Goal: Register for event/course

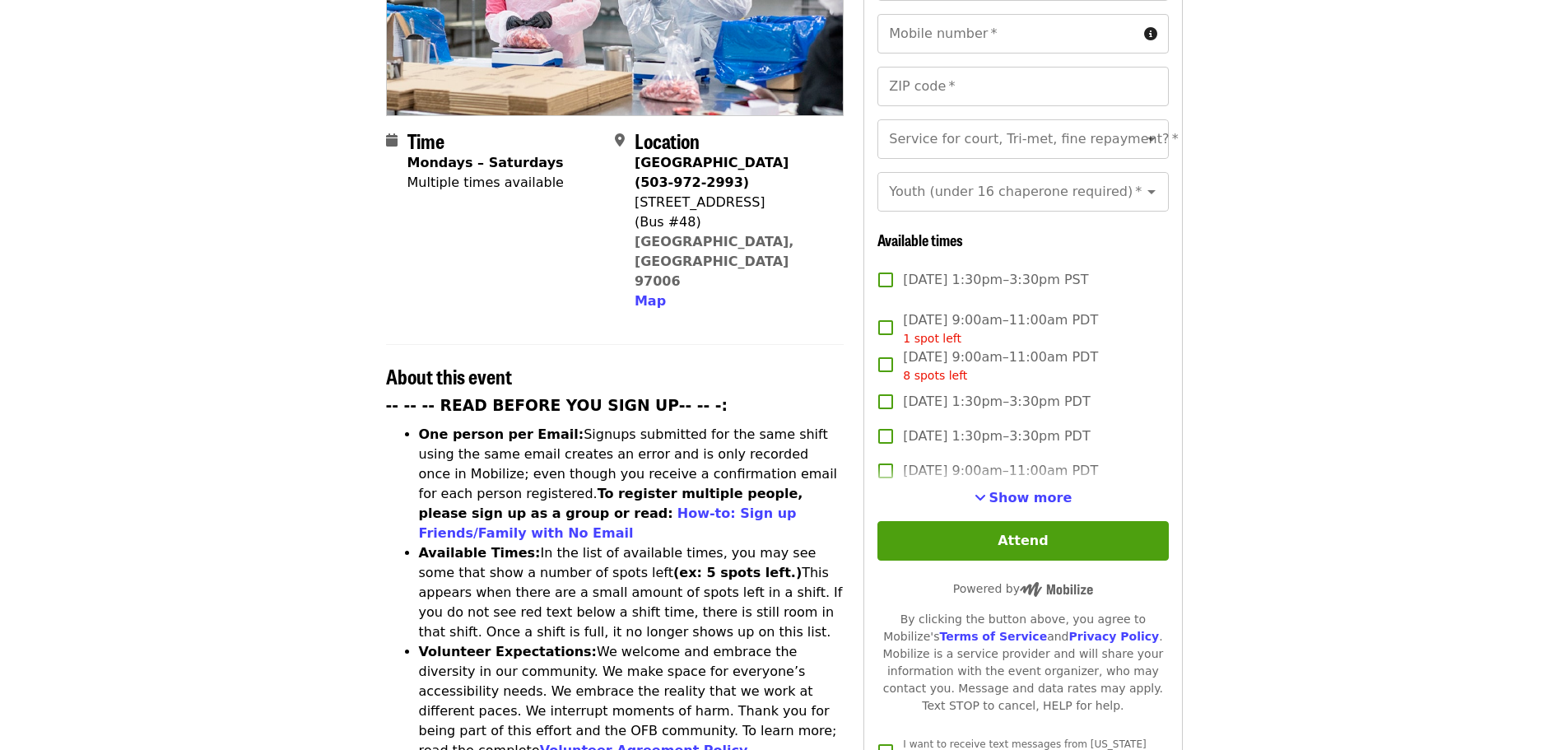
scroll to position [412, 0]
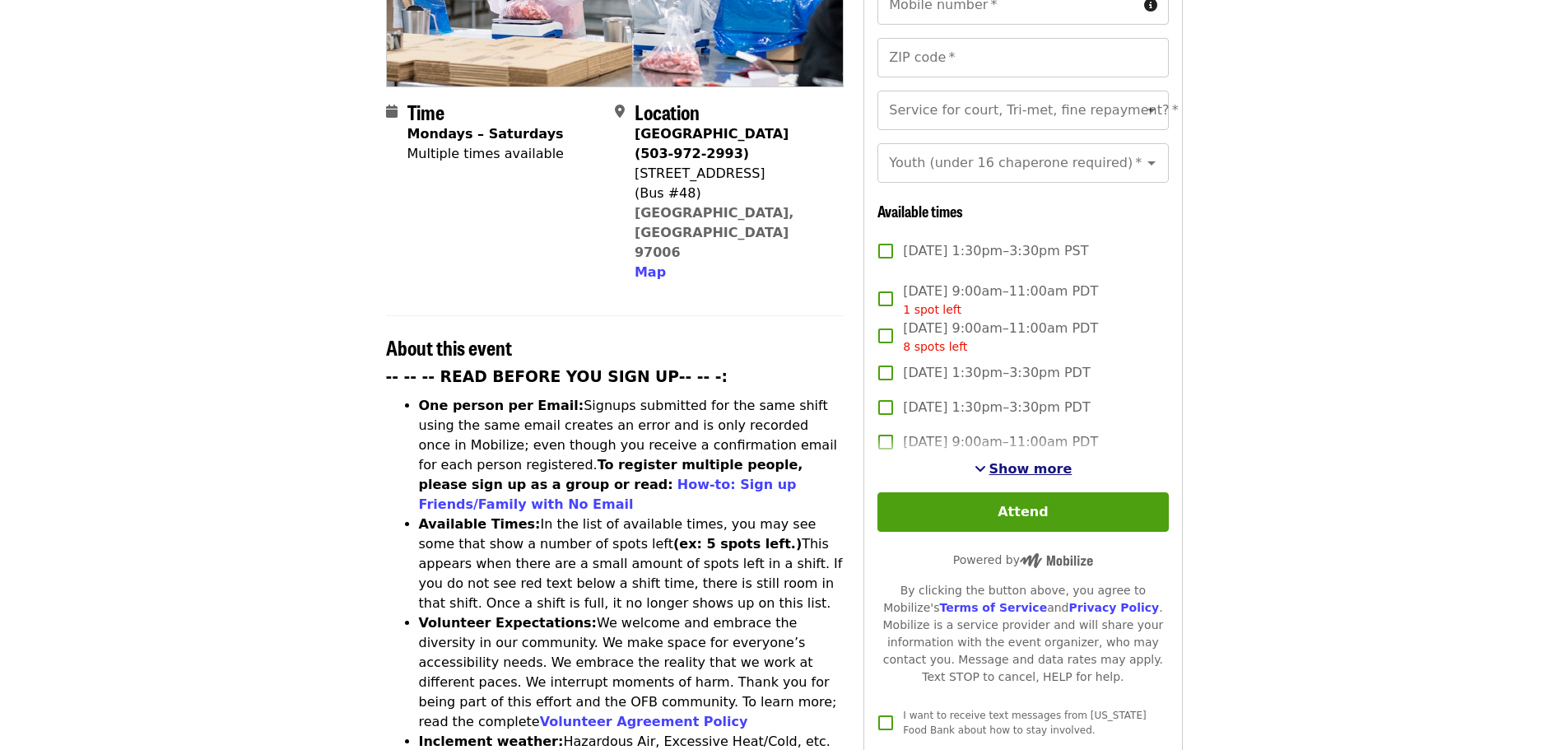
click at [1001, 461] on span "Show more" at bounding box center [1031, 468] width 83 height 15
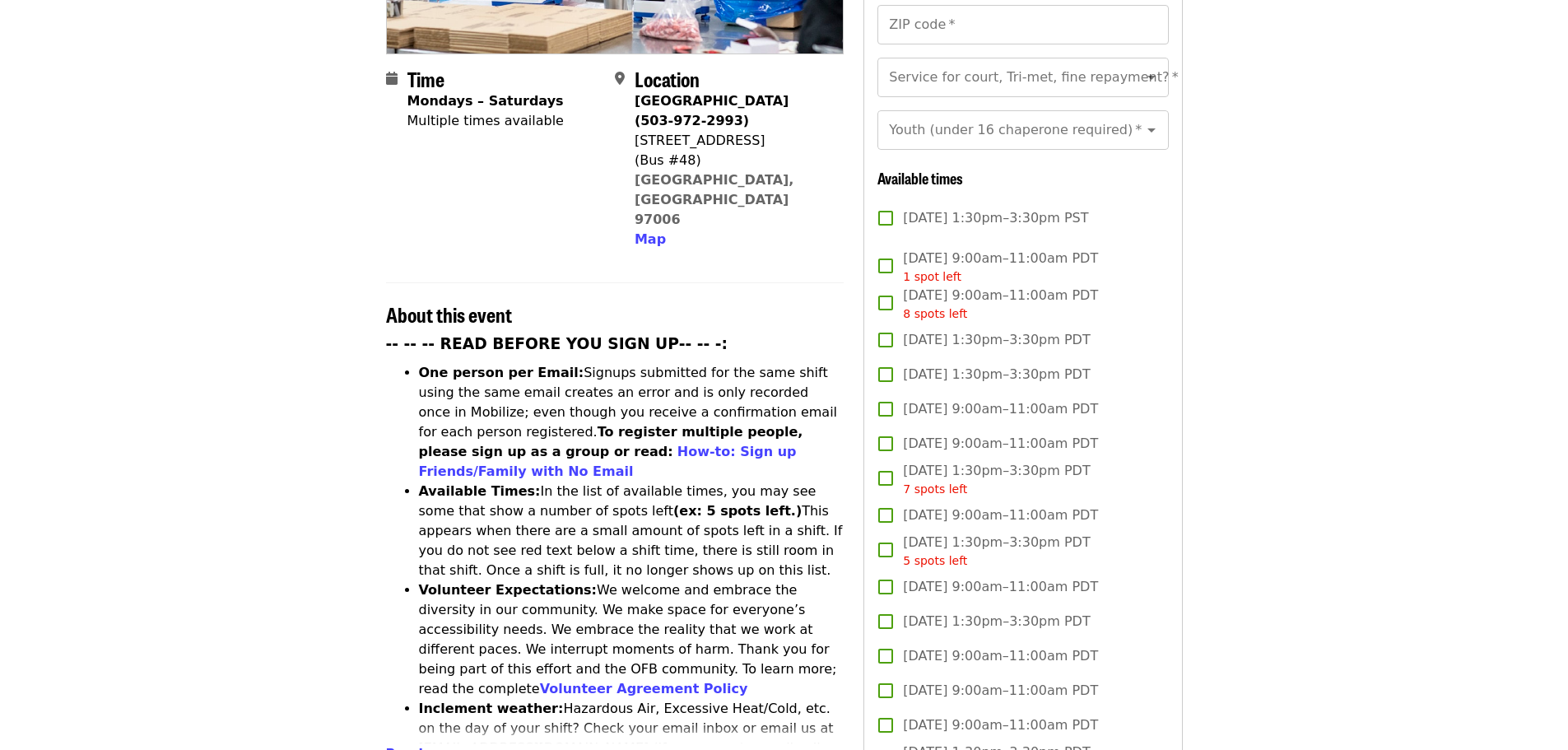
scroll to position [0, 0]
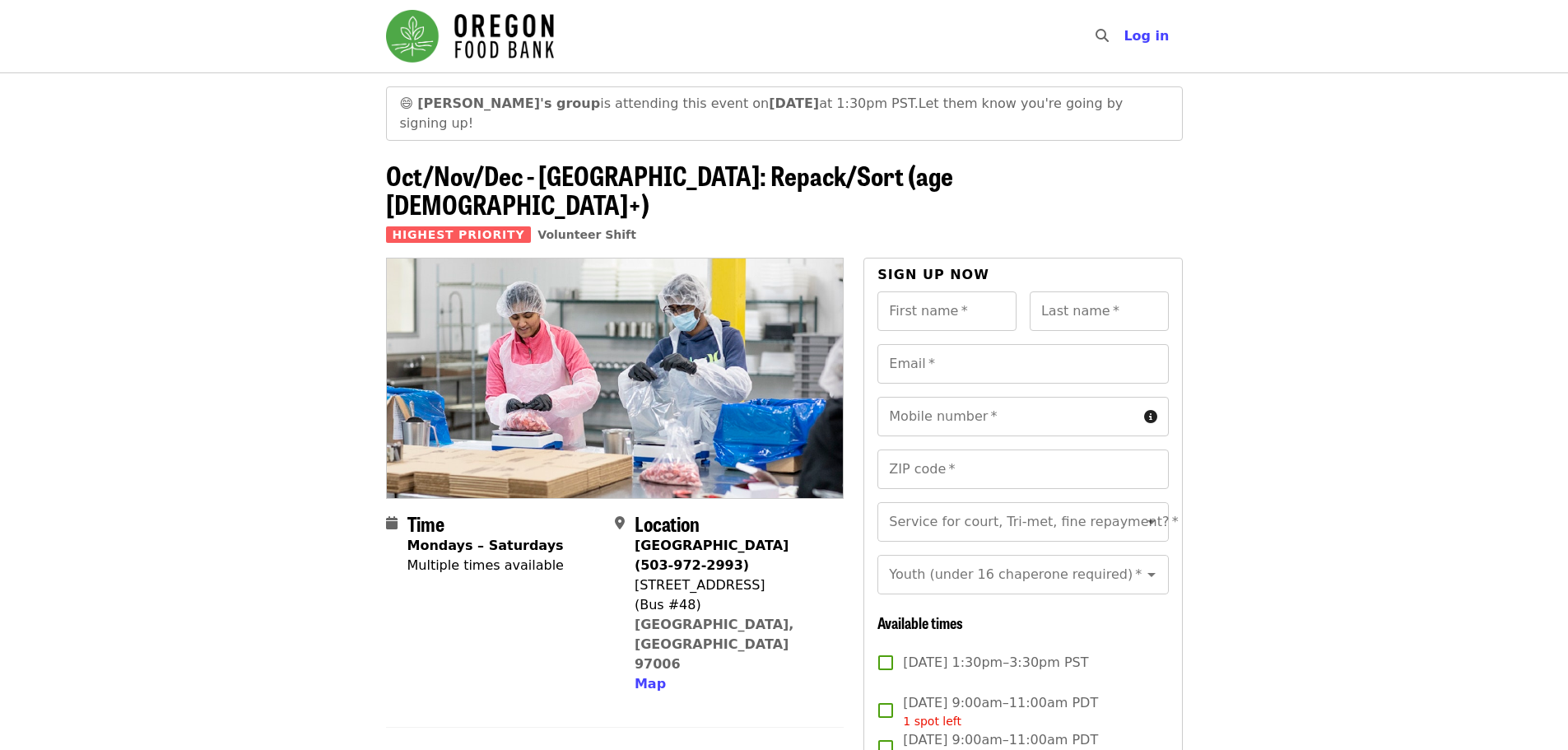
click at [456, 47] on img "Main navigation" at bounding box center [470, 35] width 168 height 53
click at [977, 99] on span "Let them know you're going by signing up!" at bounding box center [762, 113] width 723 height 35
click at [455, 32] on img "Main navigation" at bounding box center [470, 35] width 168 height 53
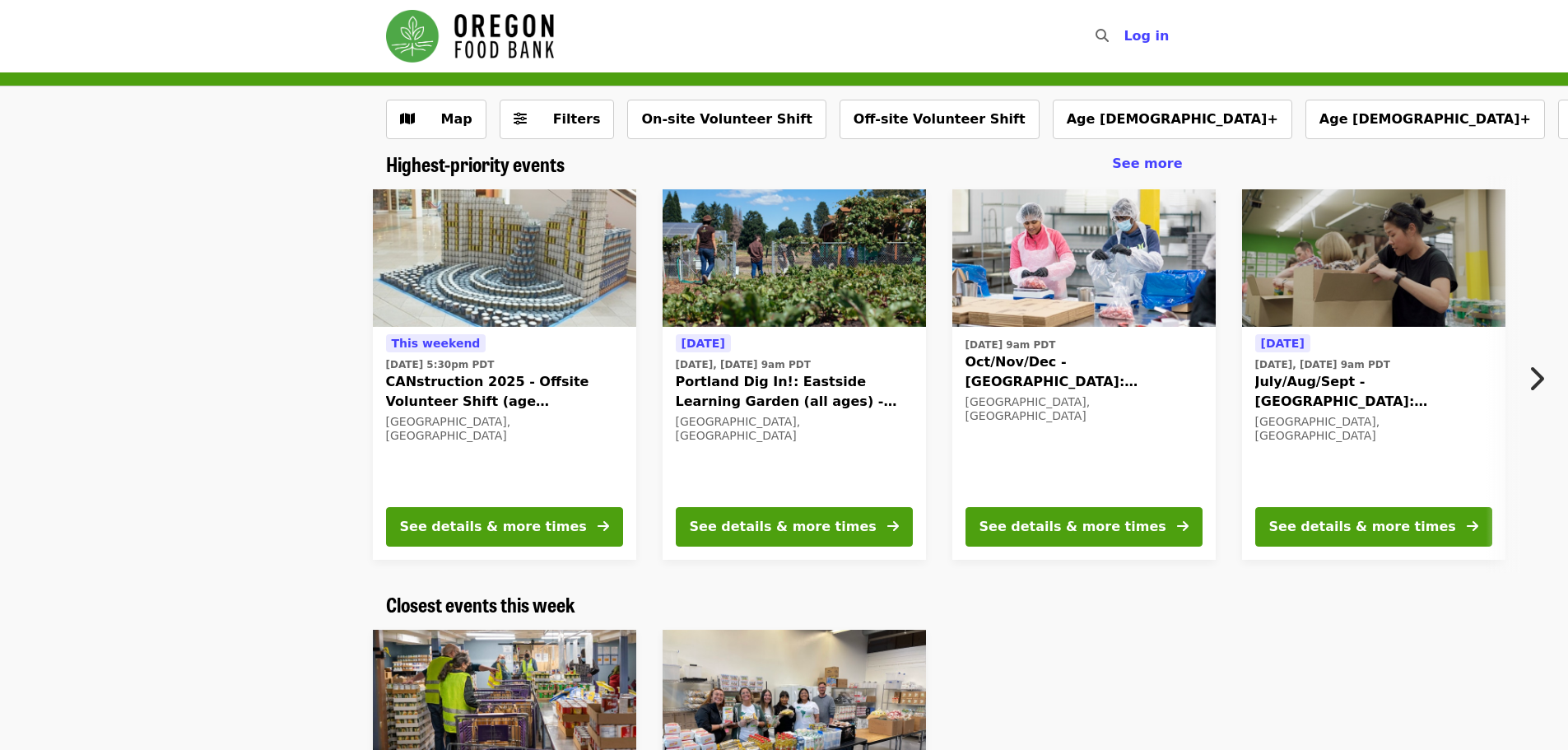
click at [1400, 407] on span "July/Aug/Sept - [GEOGRAPHIC_DATA]: Repack/Sort (age [DEMOGRAPHIC_DATA]+)" at bounding box center [1374, 391] width 237 height 39
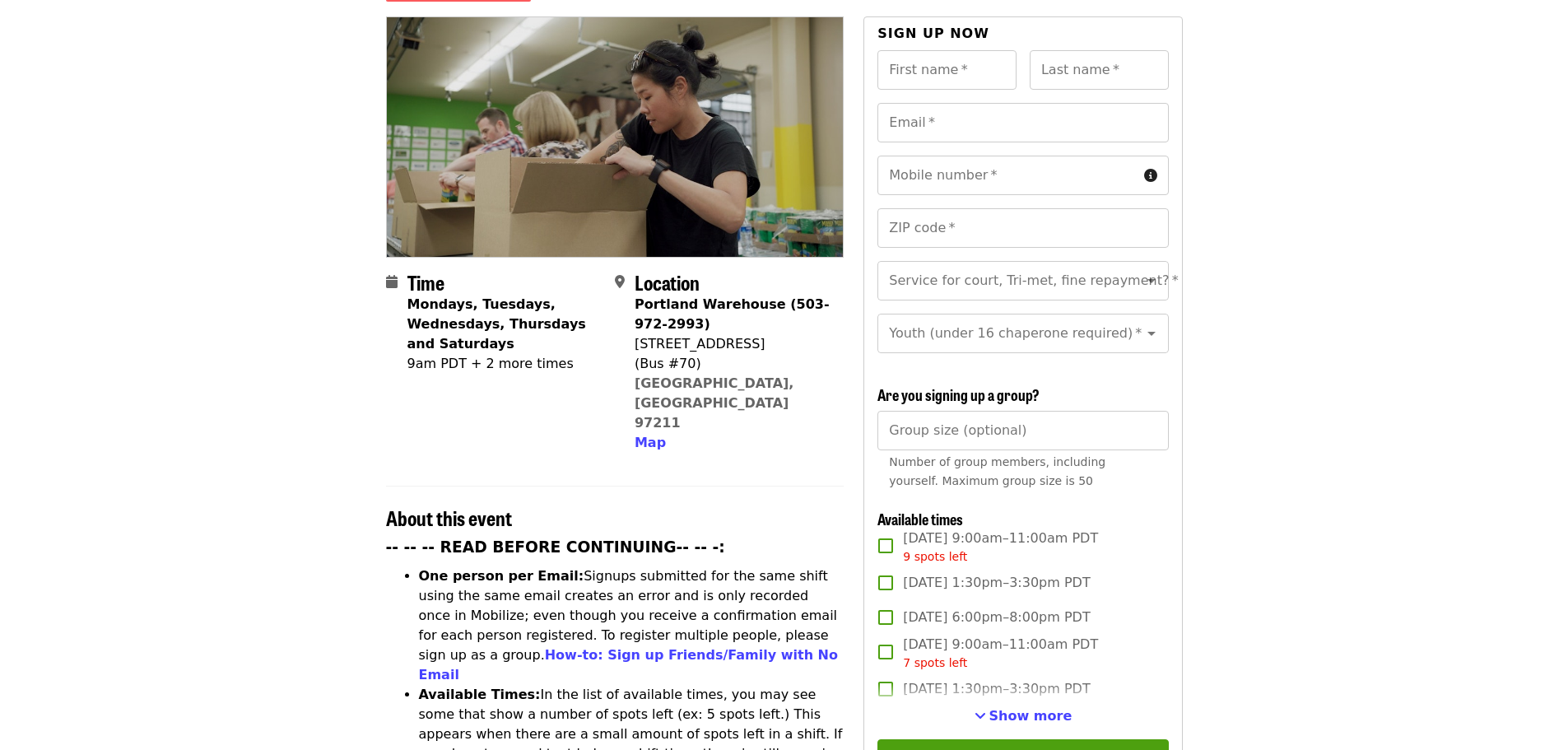
scroll to position [412, 0]
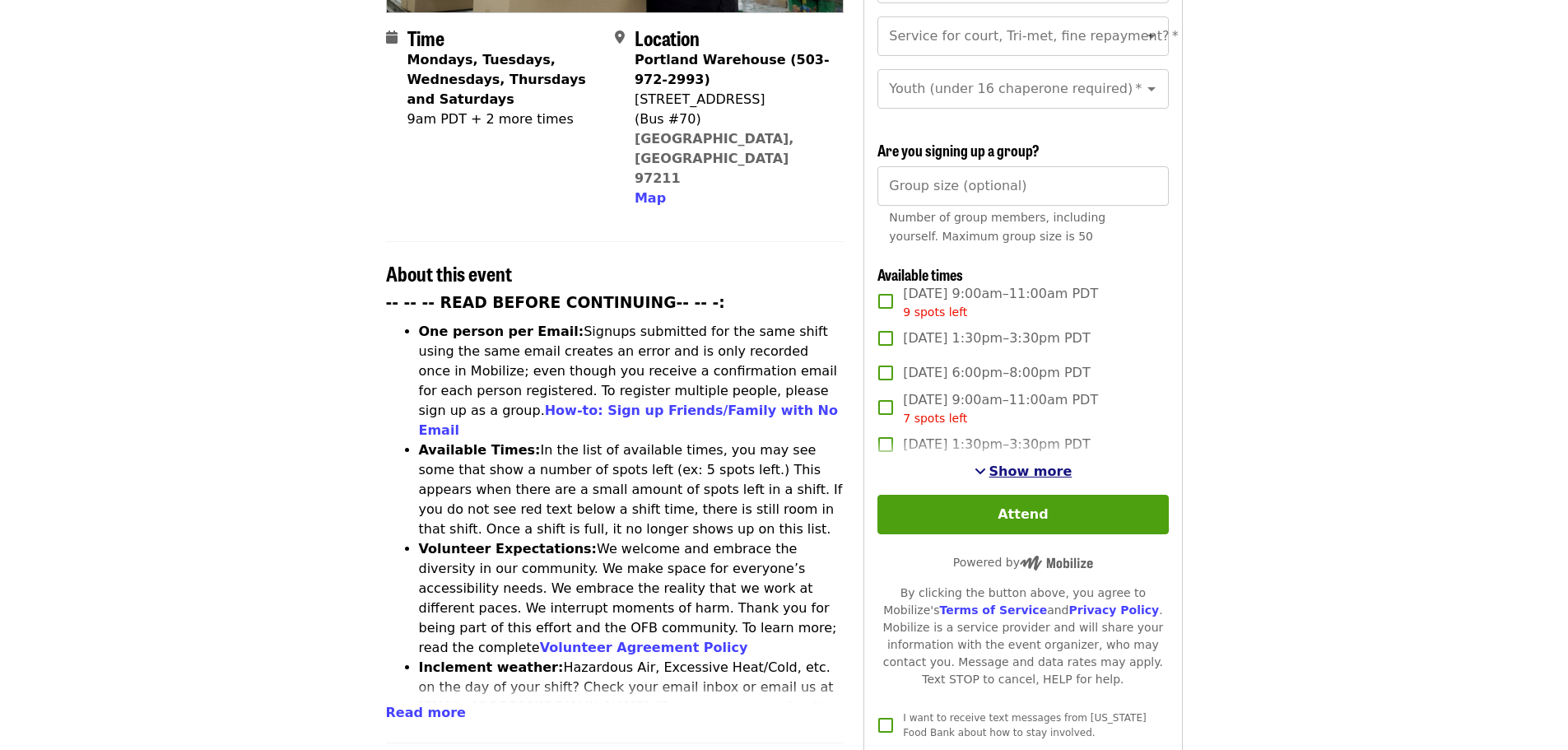
click at [1018, 463] on span "Show more" at bounding box center [1031, 471] width 83 height 15
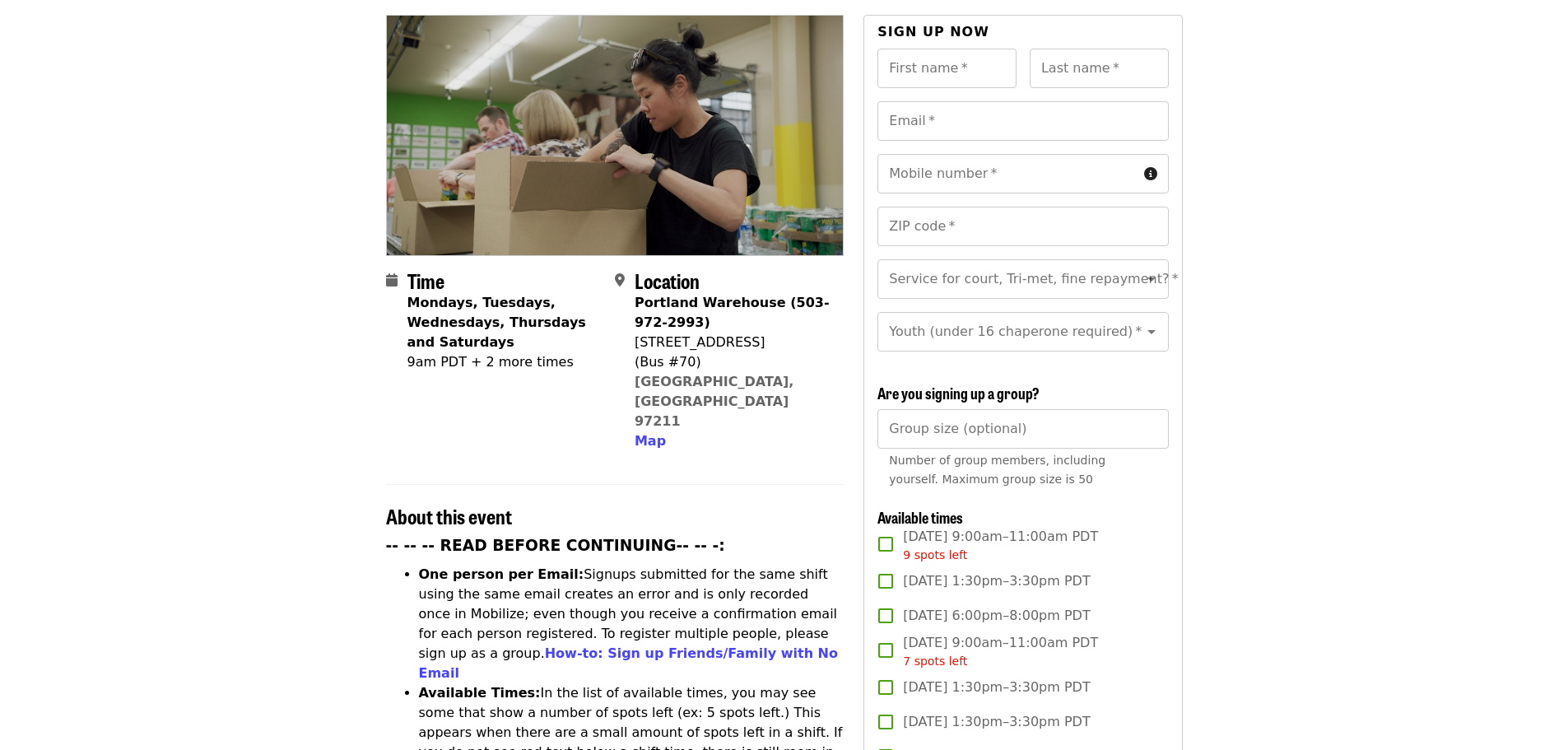
scroll to position [164, 0]
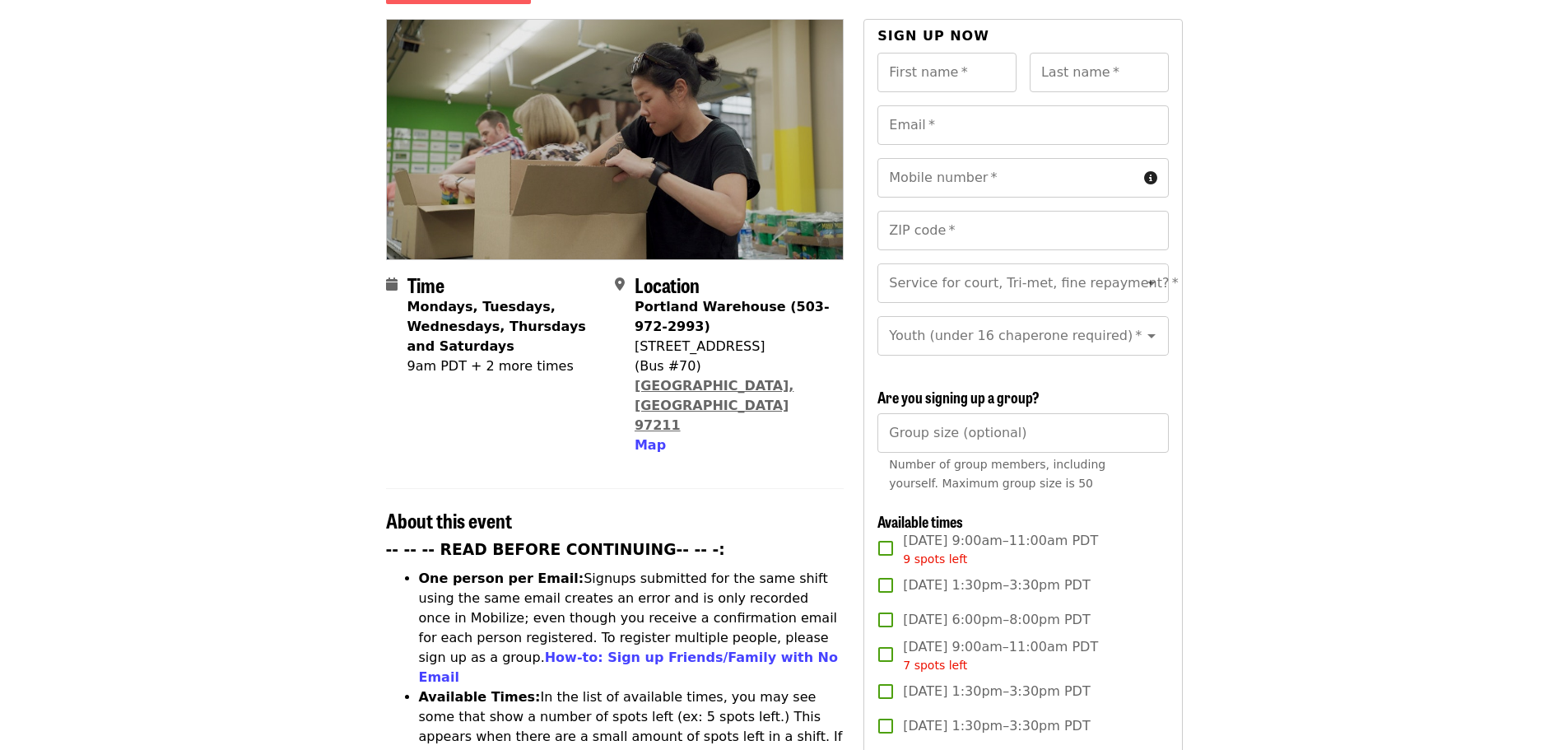
click at [651, 377] on link "[GEOGRAPHIC_DATA], [GEOGRAPHIC_DATA] 97211" at bounding box center [714, 405] width 160 height 55
click at [643, 437] on span "Map" at bounding box center [650, 444] width 32 height 15
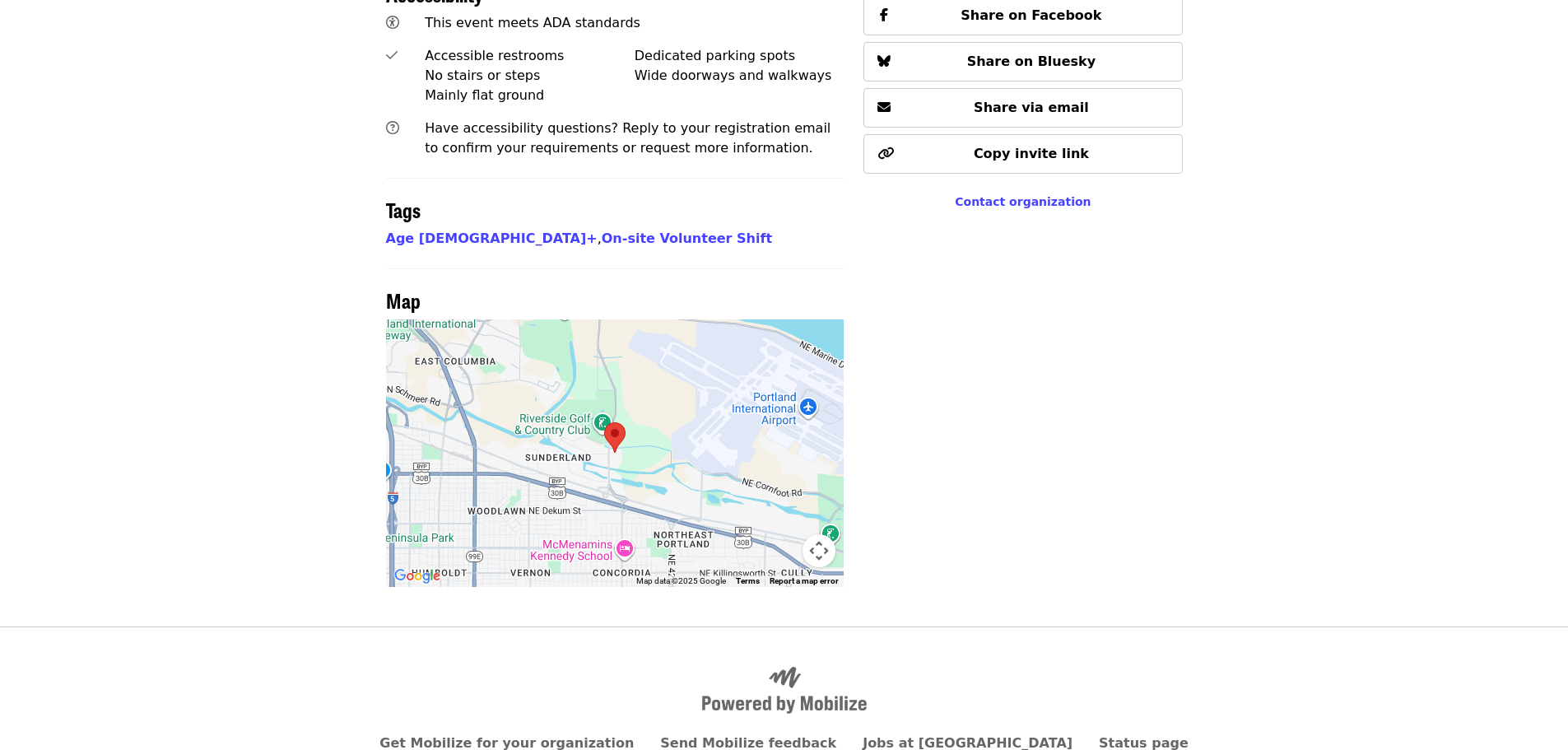
scroll to position [1211, 0]
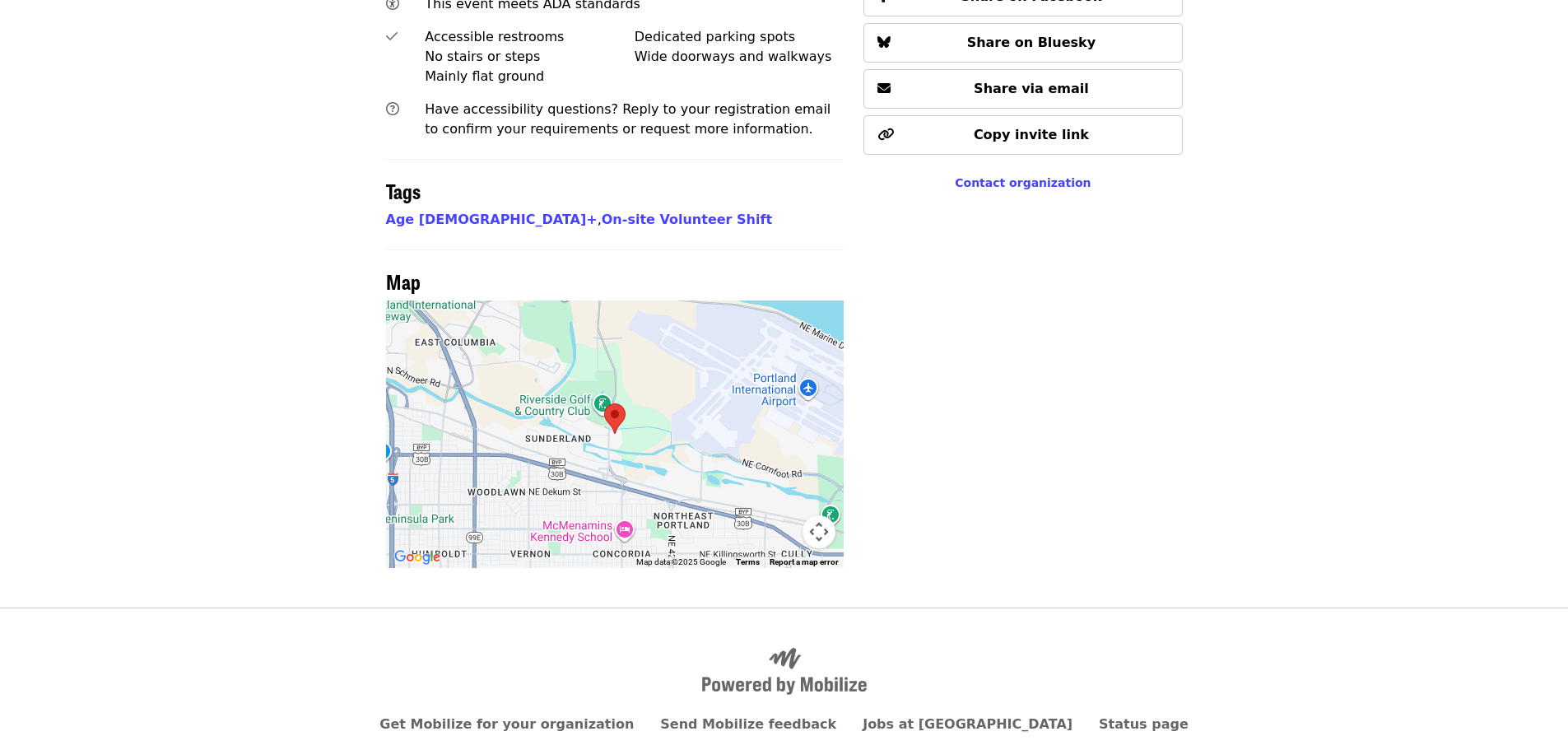
click at [612, 367] on div at bounding box center [615, 434] width 459 height 268
click at [820, 515] on button "Map camera controls" at bounding box center [819, 531] width 32 height 32
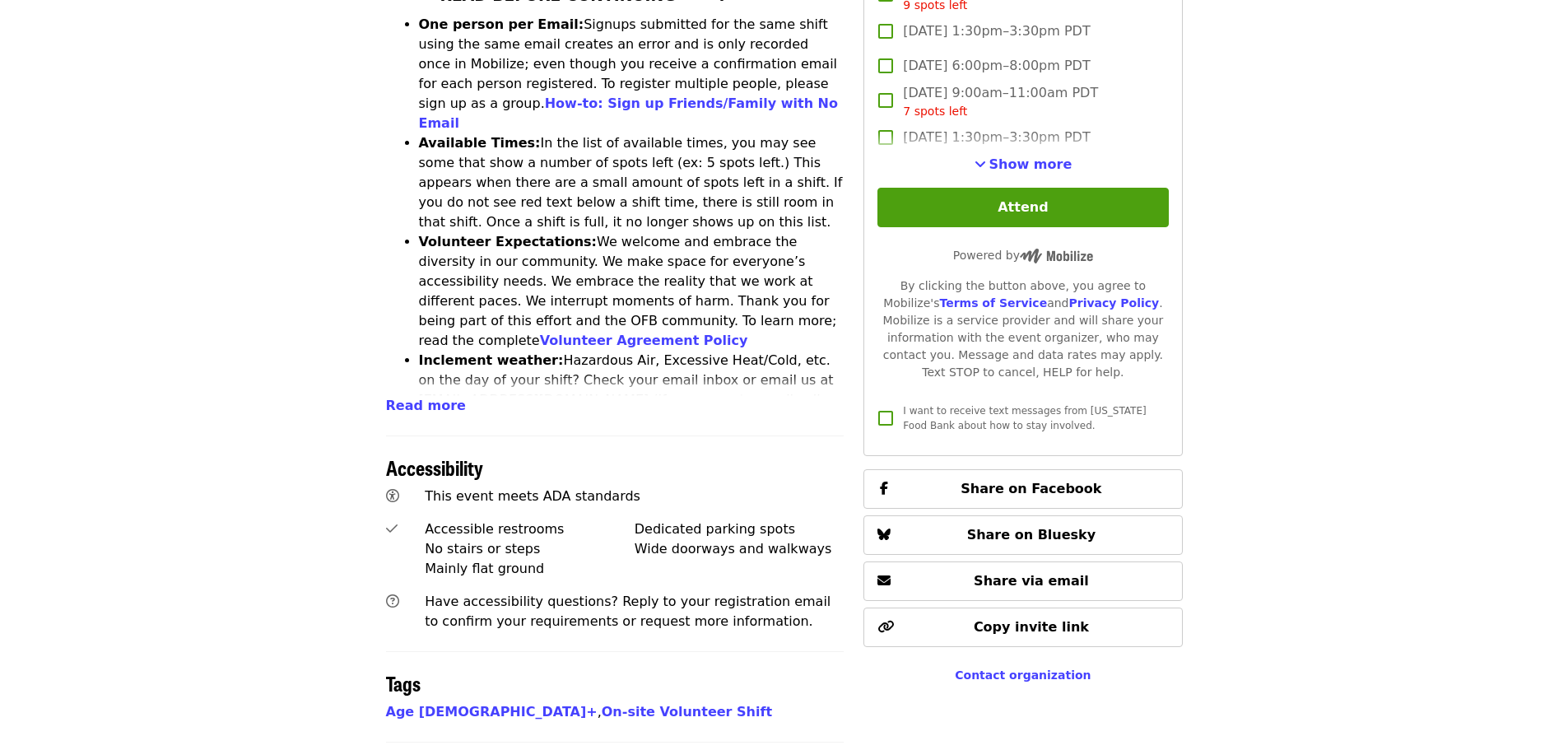
scroll to position [717, 0]
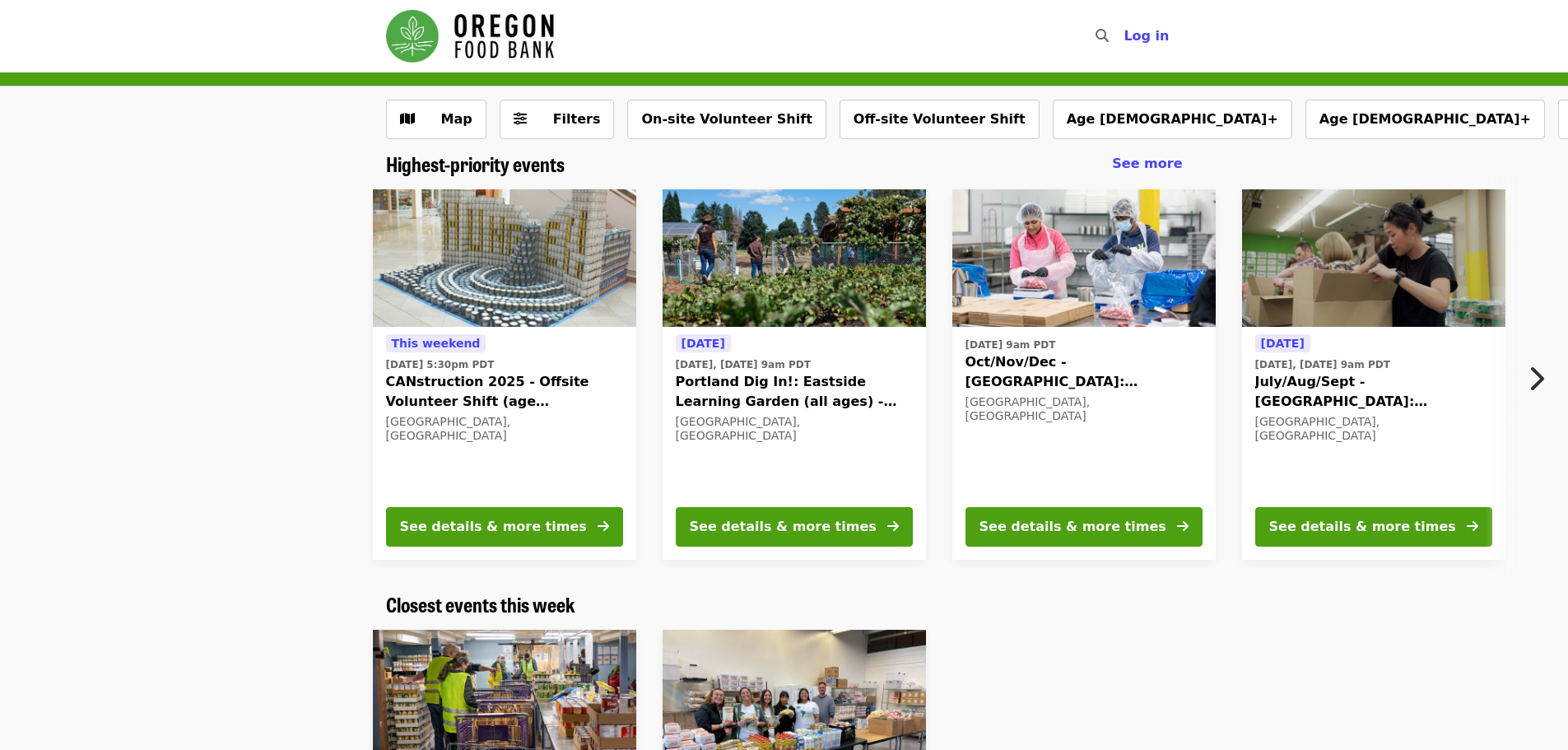
scroll to position [717, 0]
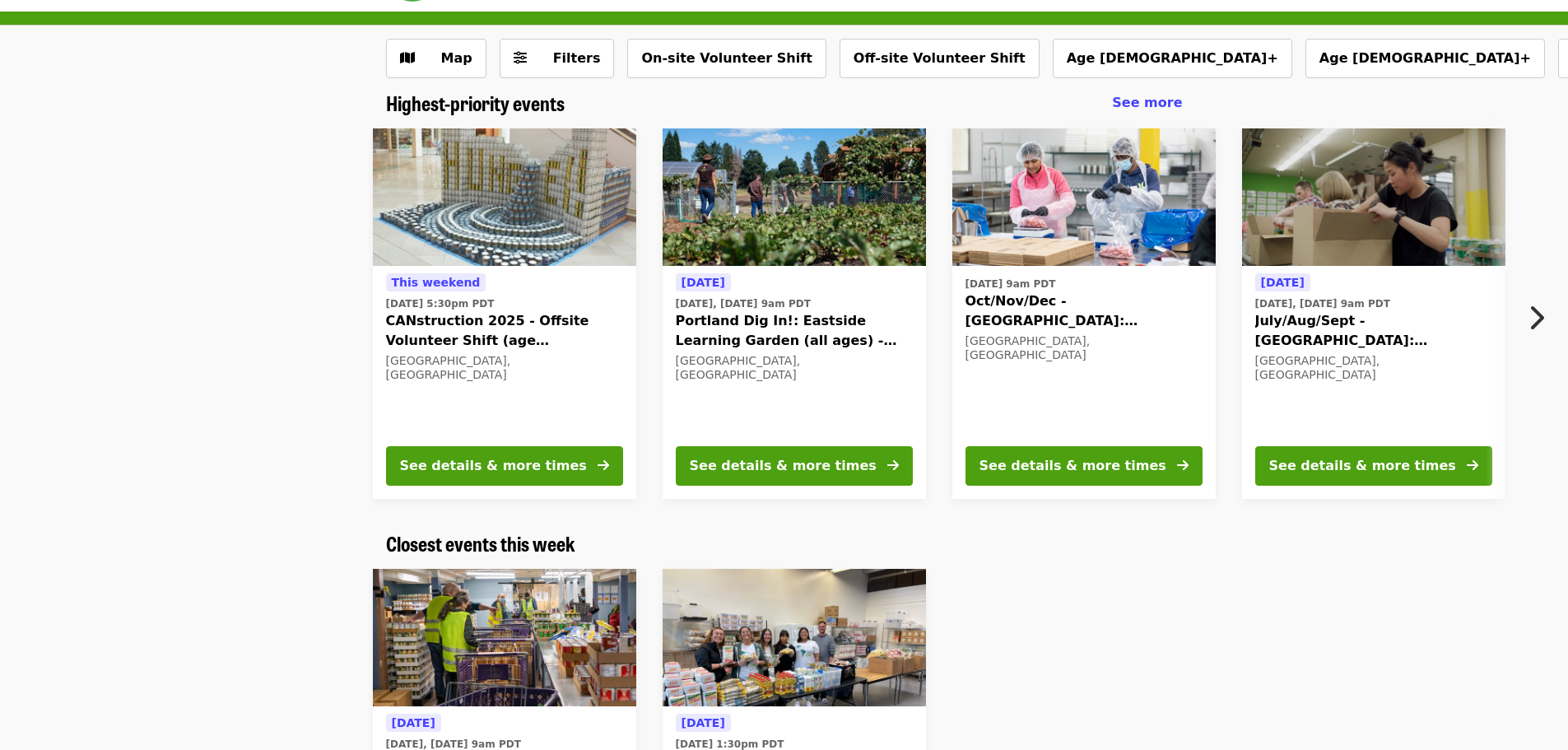
scroll to position [164, 0]
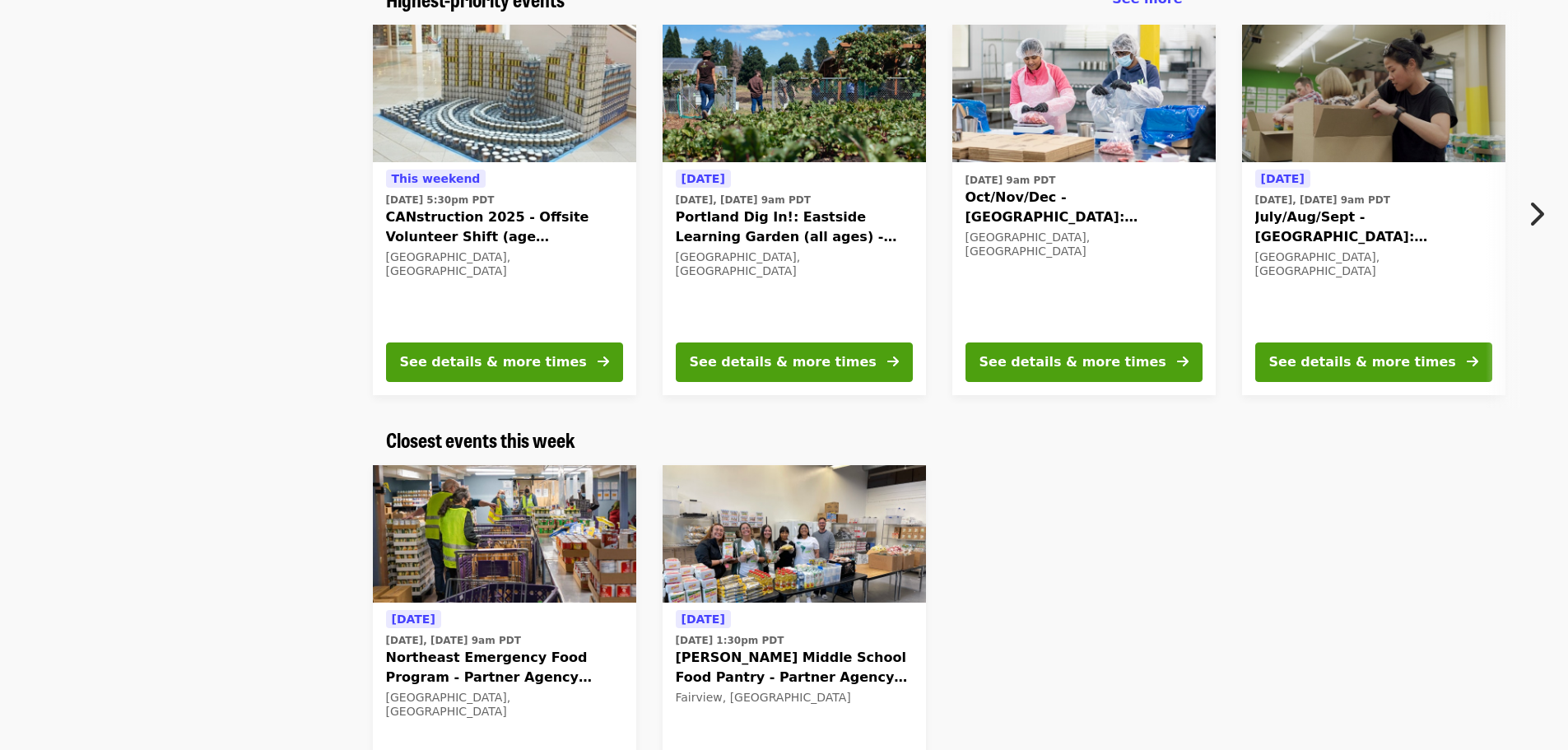
click at [509, 226] on span "CANstruction 2025 - Offsite Volunteer Shift (age [DEMOGRAPHIC_DATA]+)" at bounding box center [505, 226] width 237 height 39
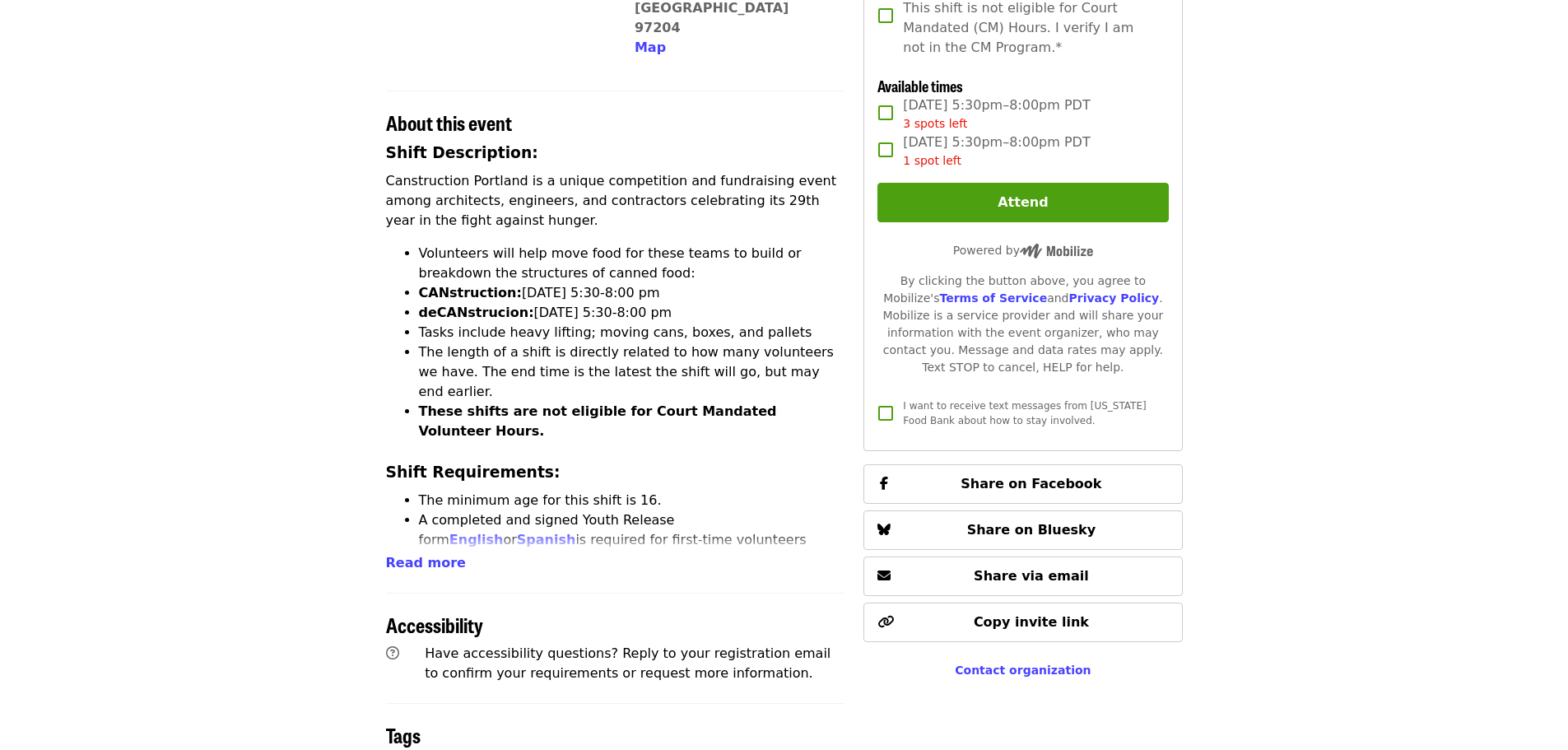
scroll to position [494, 0]
click at [421, 554] on span "Read more" at bounding box center [426, 562] width 80 height 15
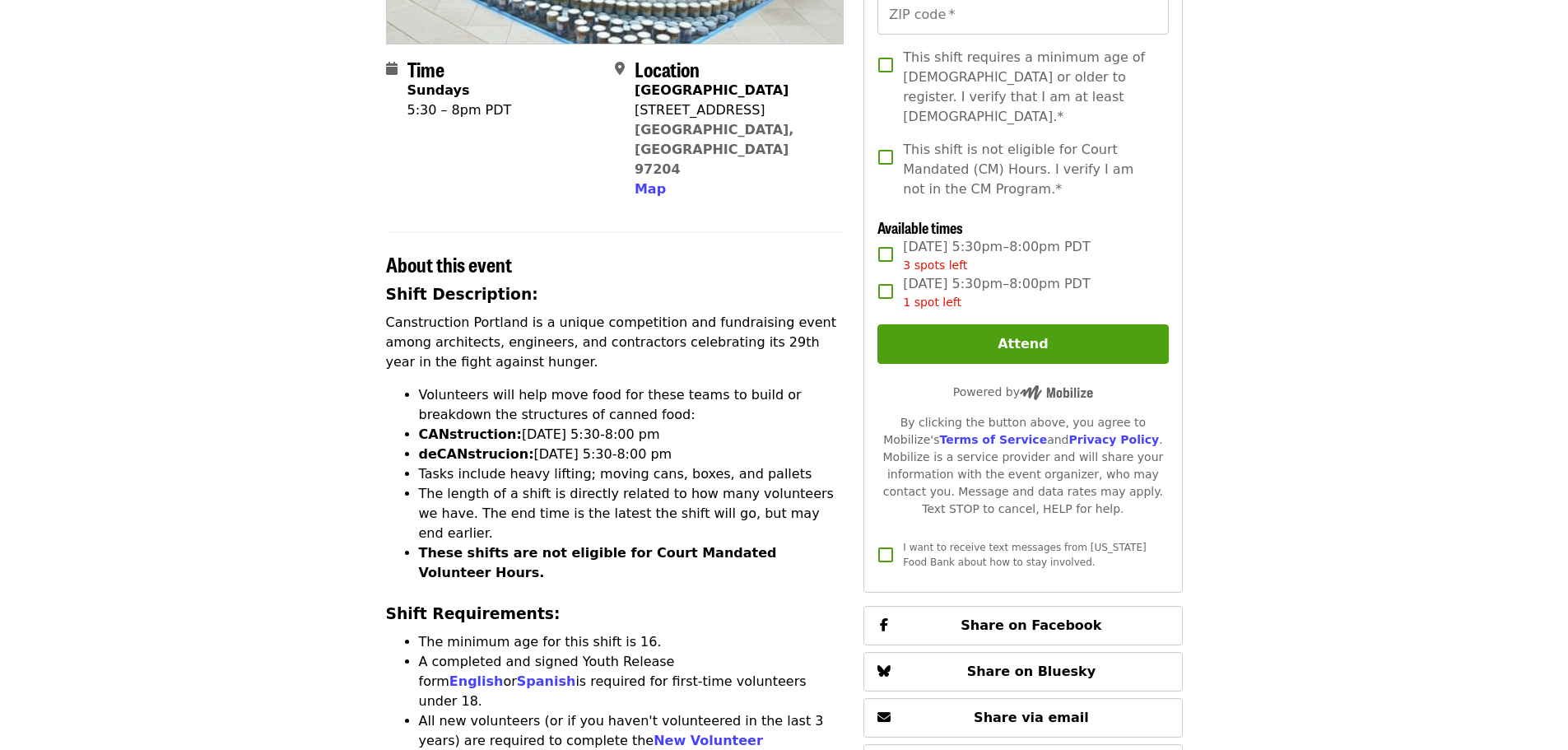
scroll to position [0, 0]
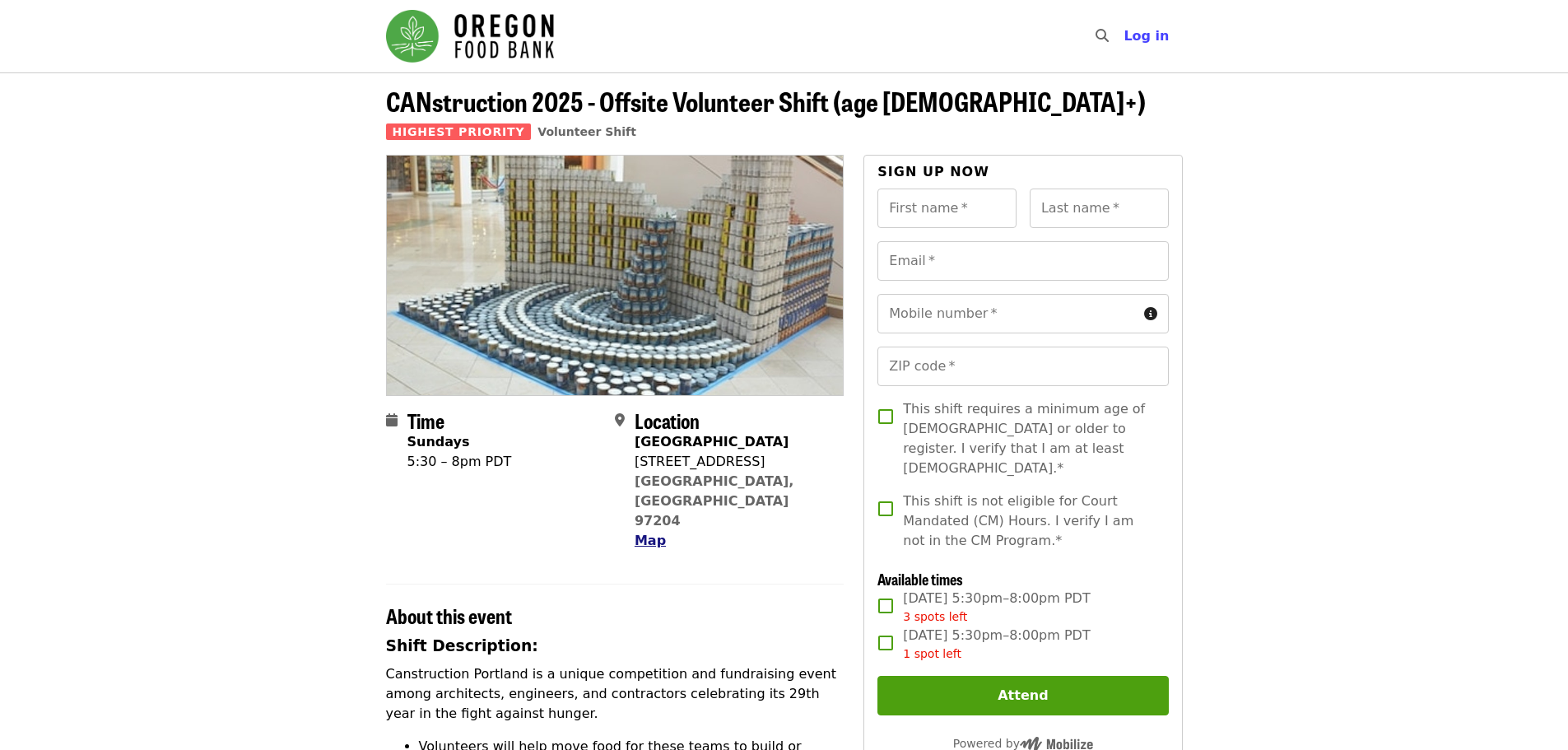
click at [644, 532] on span "Map" at bounding box center [650, 540] width 32 height 15
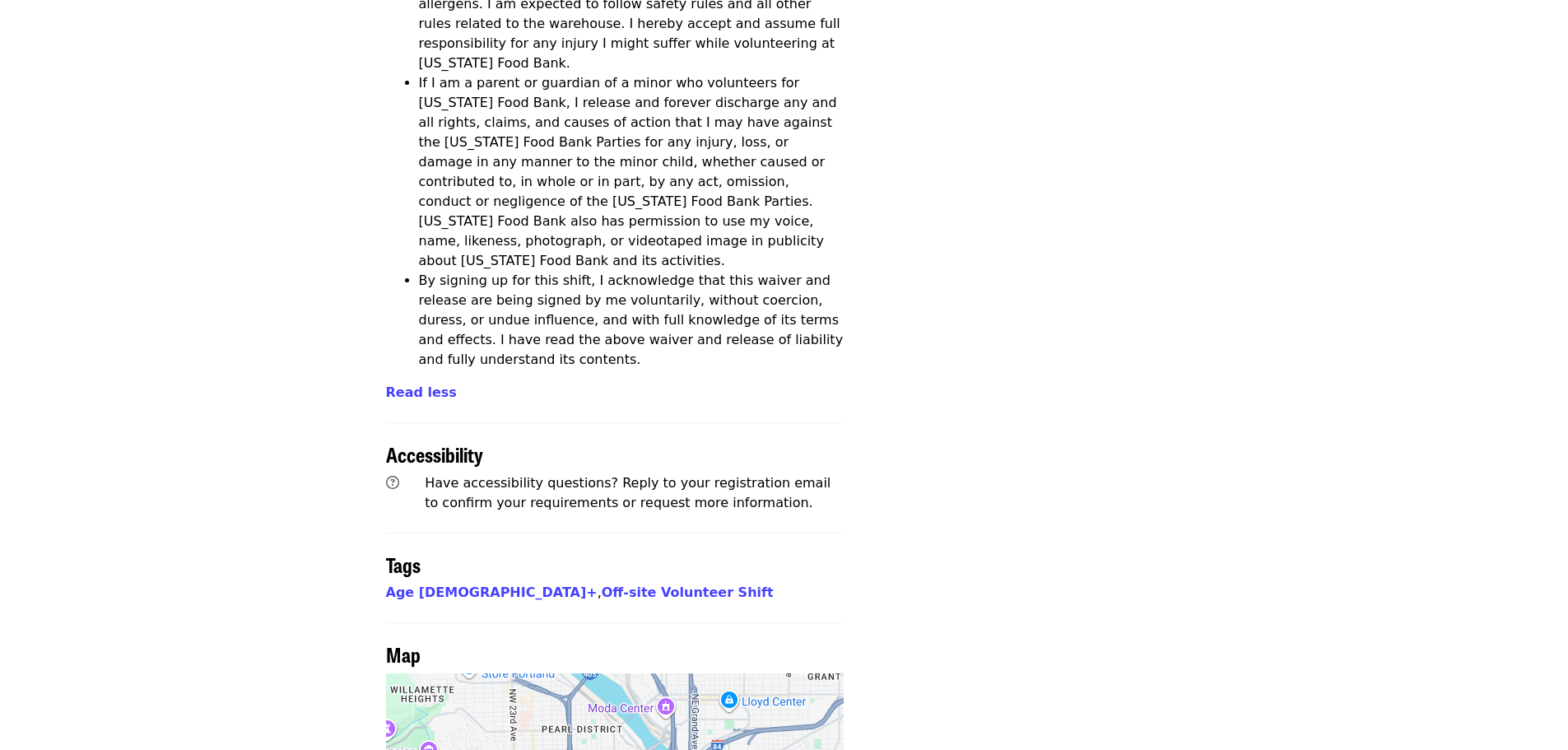
scroll to position [3697, 0]
